Goal: Find specific page/section: Find specific page/section

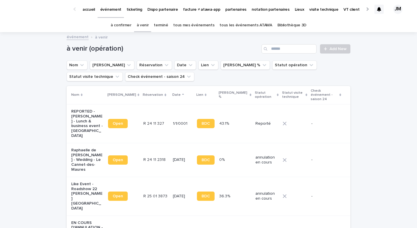
click at [239, 19] on link "tous les événements ATAWA" at bounding box center [246, 26] width 52 height 14
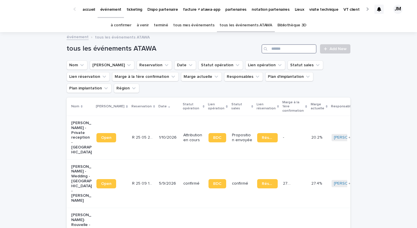
click at [296, 48] on input "Search" at bounding box center [289, 48] width 55 height 9
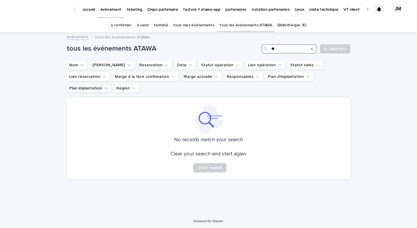
type input "*"
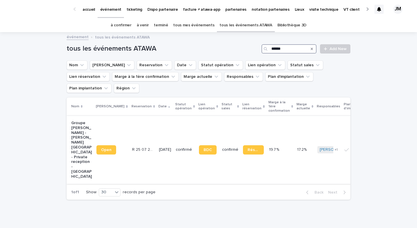
type input "******"
click at [179, 149] on td "confirmé" at bounding box center [185, 150] width 23 height 68
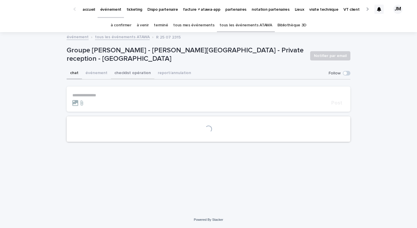
click at [134, 74] on button "checklist opération" at bounding box center [132, 74] width 43 height 12
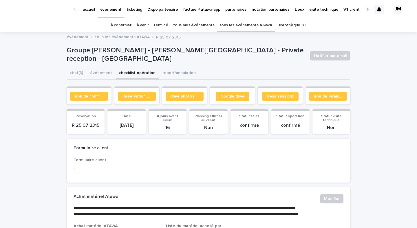
click at [84, 95] on span "Bon de commande" at bounding box center [89, 96] width 29 height 4
